Goal: Task Accomplishment & Management: Manage account settings

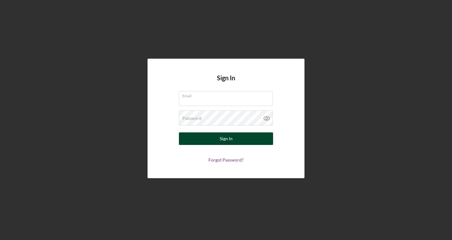
type input "[EMAIL_ADDRESS][DOMAIN_NAME]"
click at [217, 140] on button "Sign In" at bounding box center [226, 138] width 94 height 13
